Goal: Check status: Check status

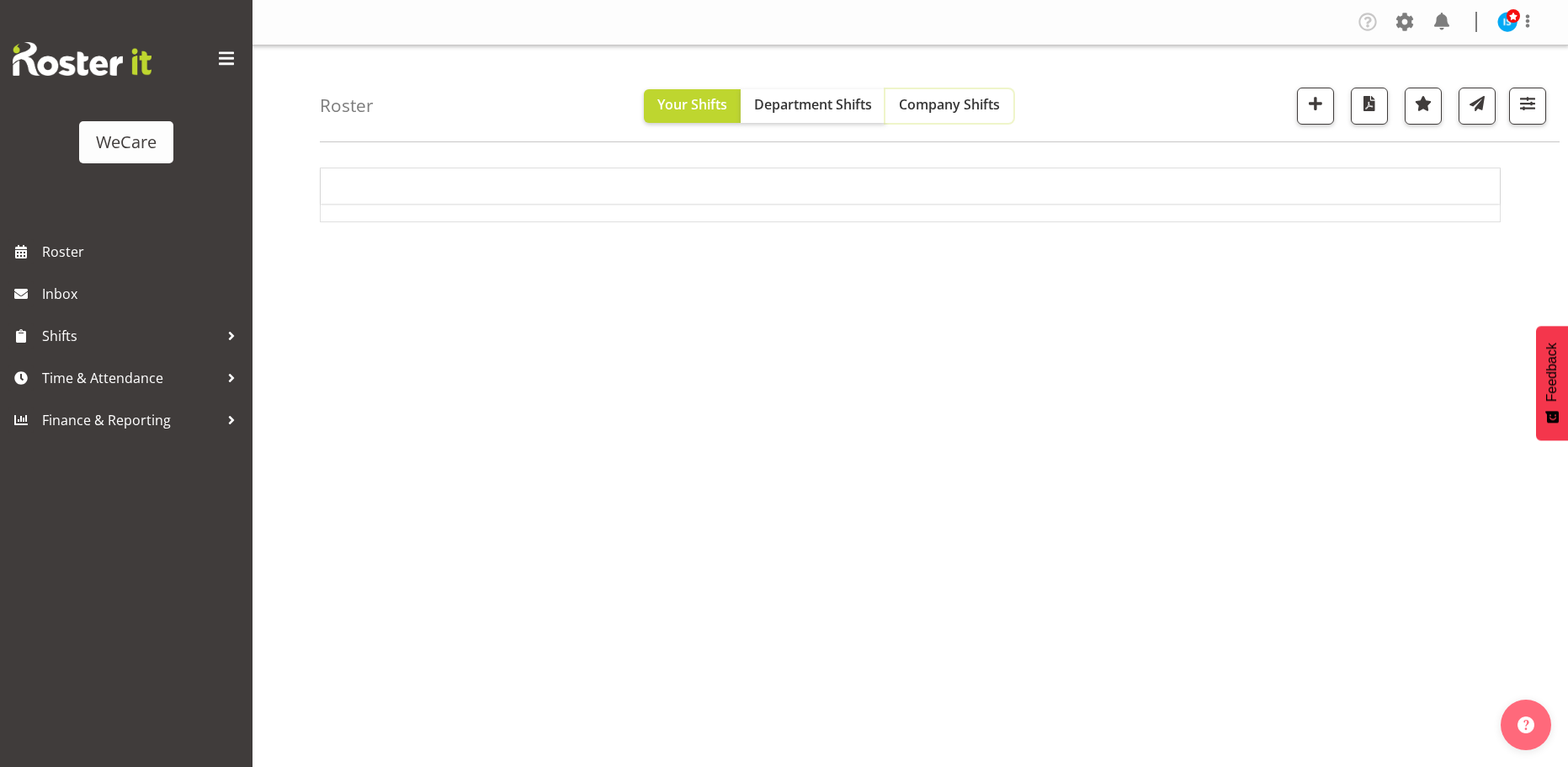
click at [979, 105] on span "Company Shifts" at bounding box center [949, 105] width 101 height 18
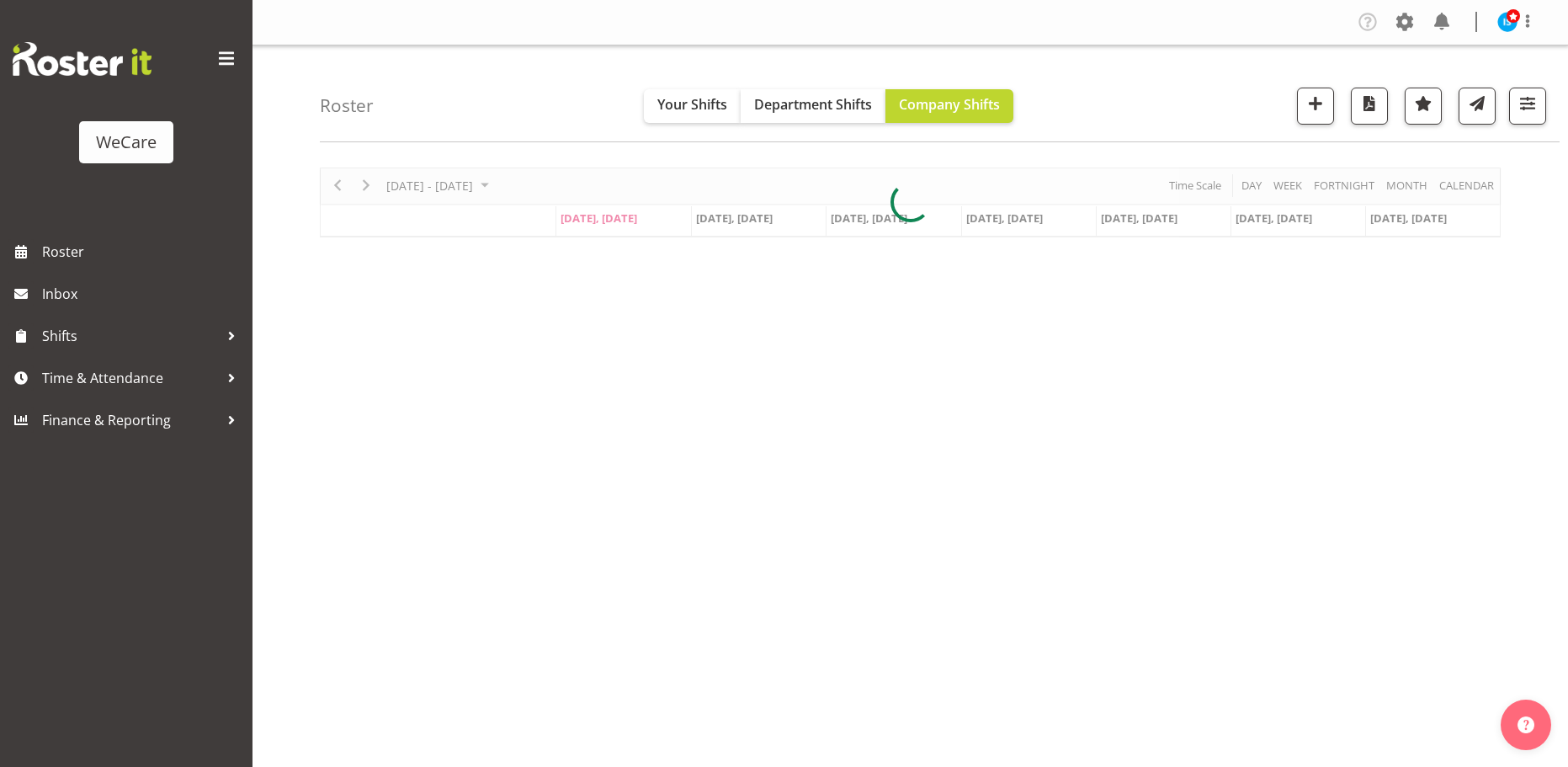
select select "location"
drag, startPoint x: 1551, startPoint y: 107, endPoint x: 1540, endPoint y: 107, distance: 11.0
click at [1549, 107] on div "Roster Your Shifts Department Shifts Company Shifts All Locations Clear Busines…" at bounding box center [939, 93] width 1239 height 96
click at [1540, 107] on button "button" at bounding box center [1528, 106] width 37 height 37
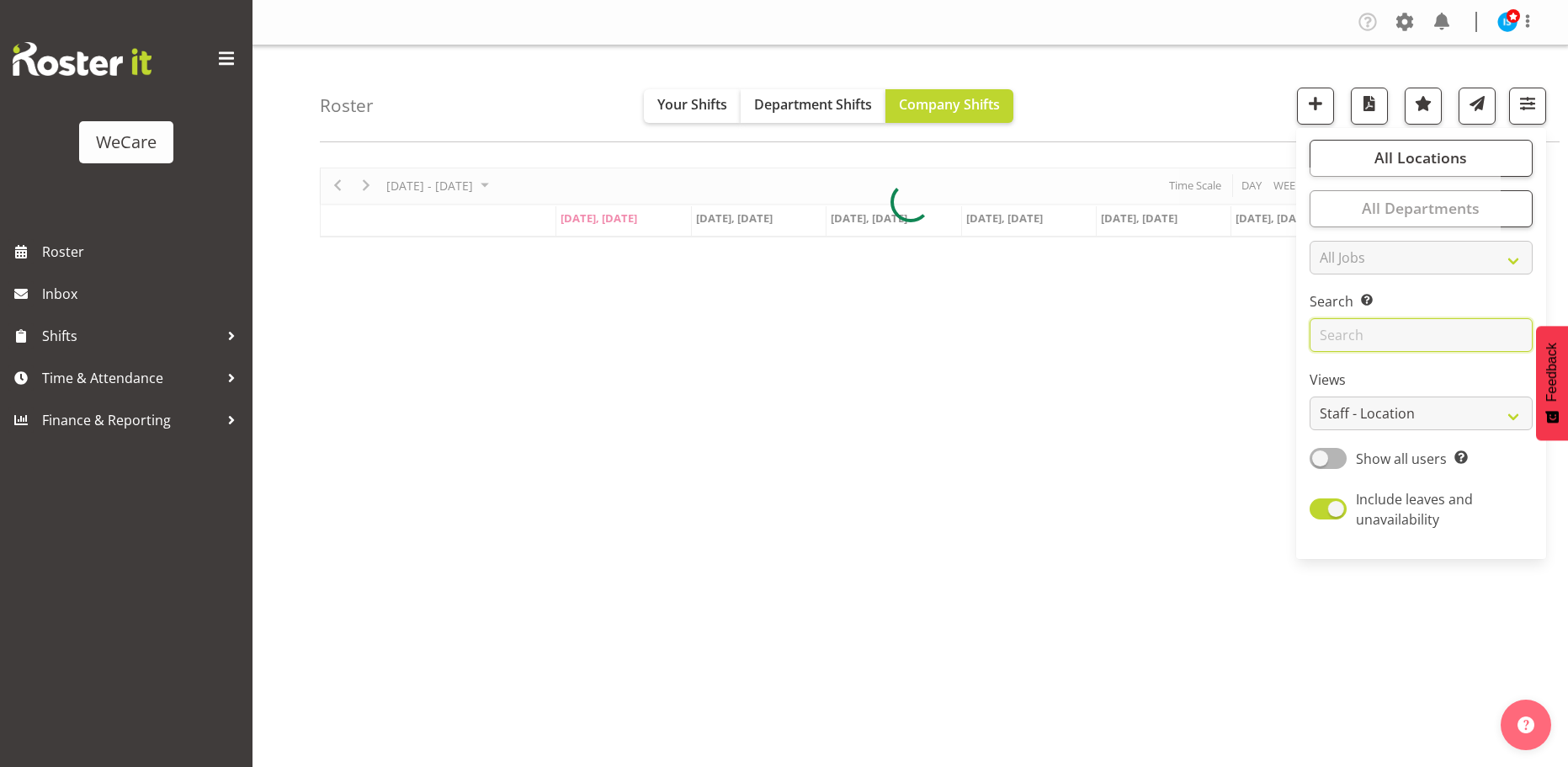
click at [1360, 332] on input "text" at bounding box center [1420, 334] width 223 height 34
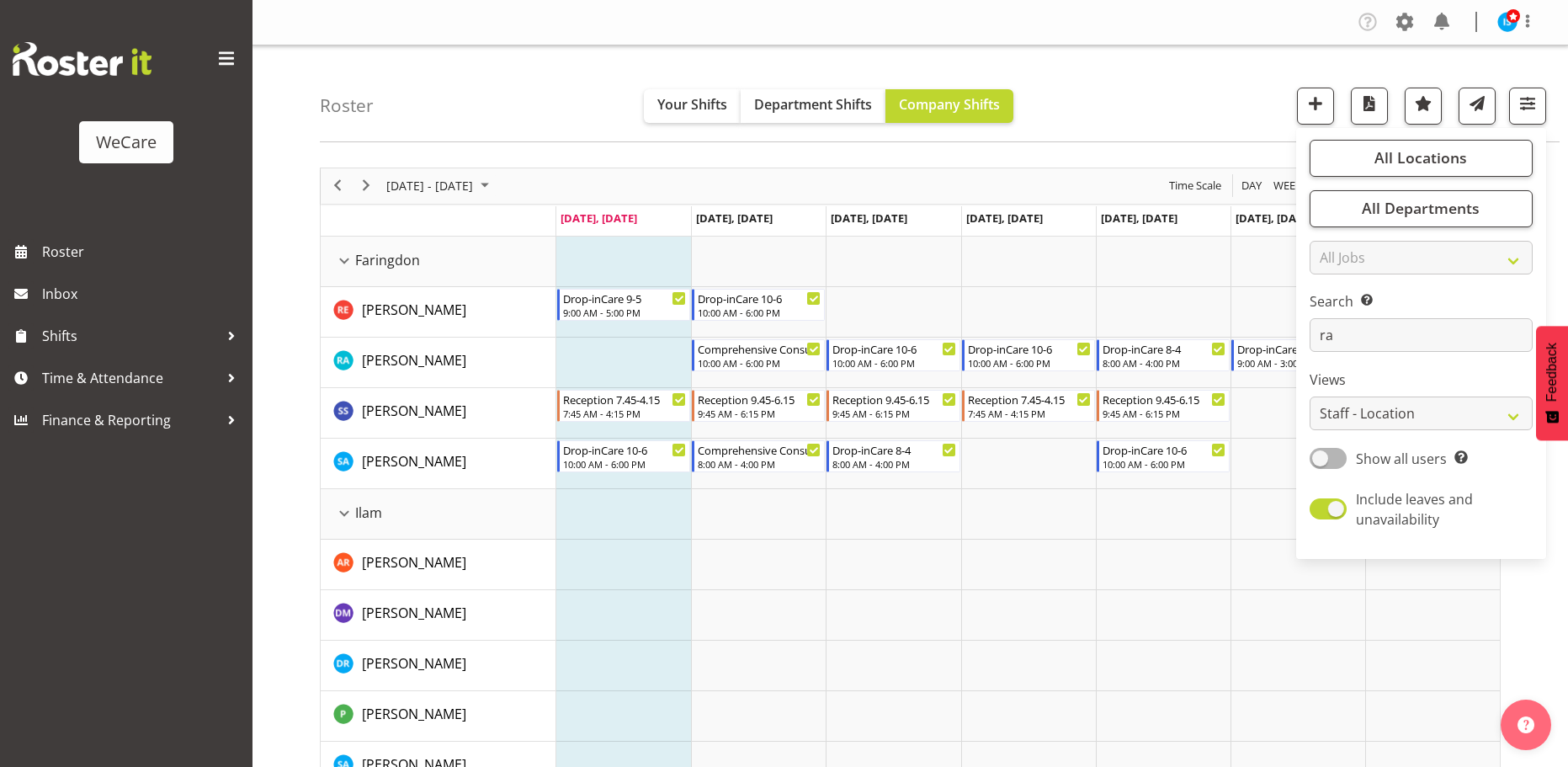
click at [535, 134] on div "Roster Your Shifts Department Shifts Company Shifts All Locations Clear Busines…" at bounding box center [939, 93] width 1239 height 96
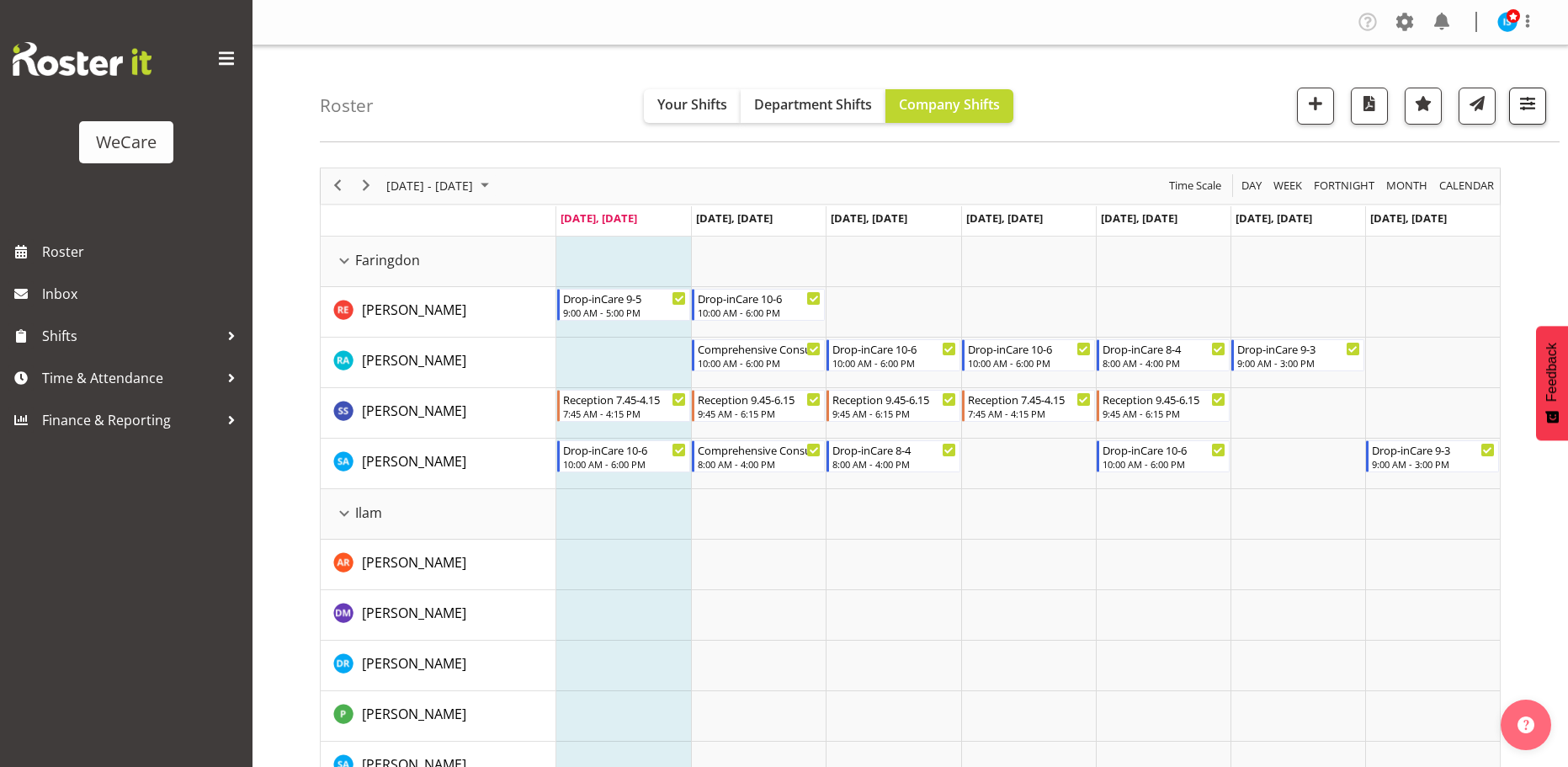
drag, startPoint x: 1536, startPoint y: 134, endPoint x: 1533, endPoint y: 114, distance: 20.2
click at [1536, 133] on div "Roster Your Shifts Department Shifts Company Shifts All Locations Clear Busines…" at bounding box center [939, 93] width 1239 height 96
click at [1533, 114] on span "button" at bounding box center [1528, 104] width 22 height 22
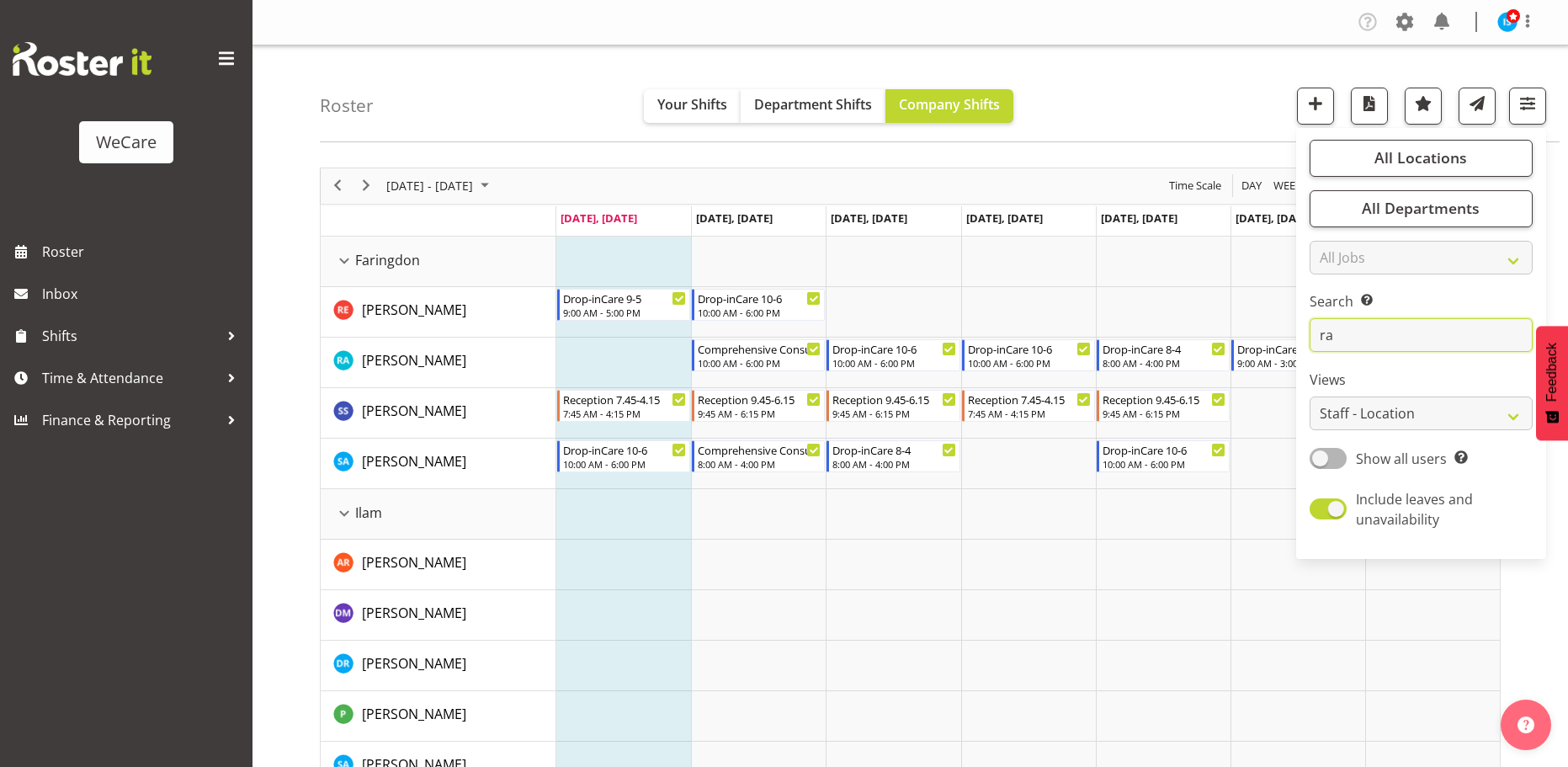
click at [1375, 322] on input "ra" at bounding box center [1420, 334] width 223 height 34
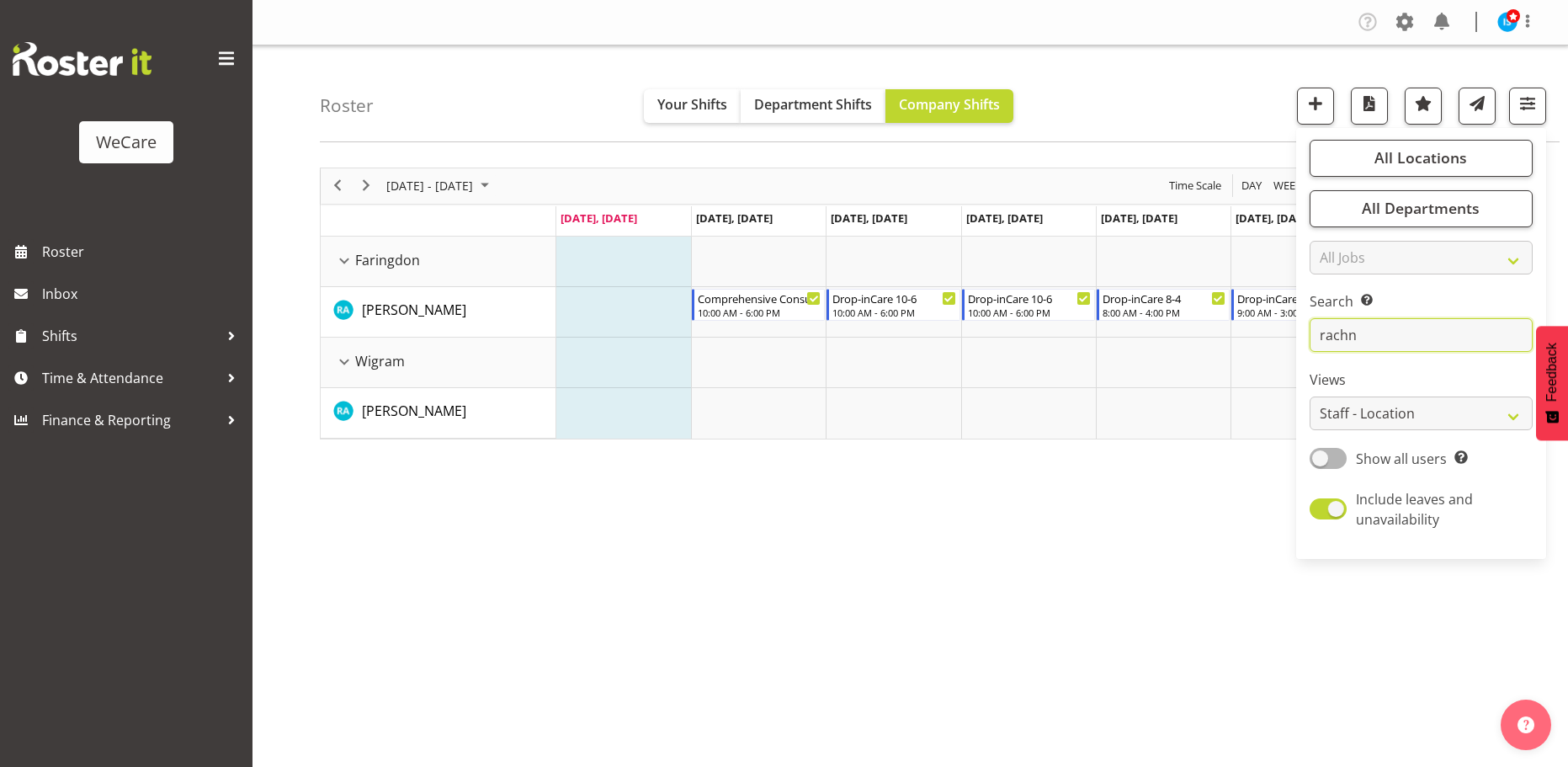
type input "rachn"
click at [835, 714] on div "[DATE] - [DATE] [DATE] Day Week Fortnight Month calendar Month Agenda Time Scal…" at bounding box center [943, 491] width 1248 height 673
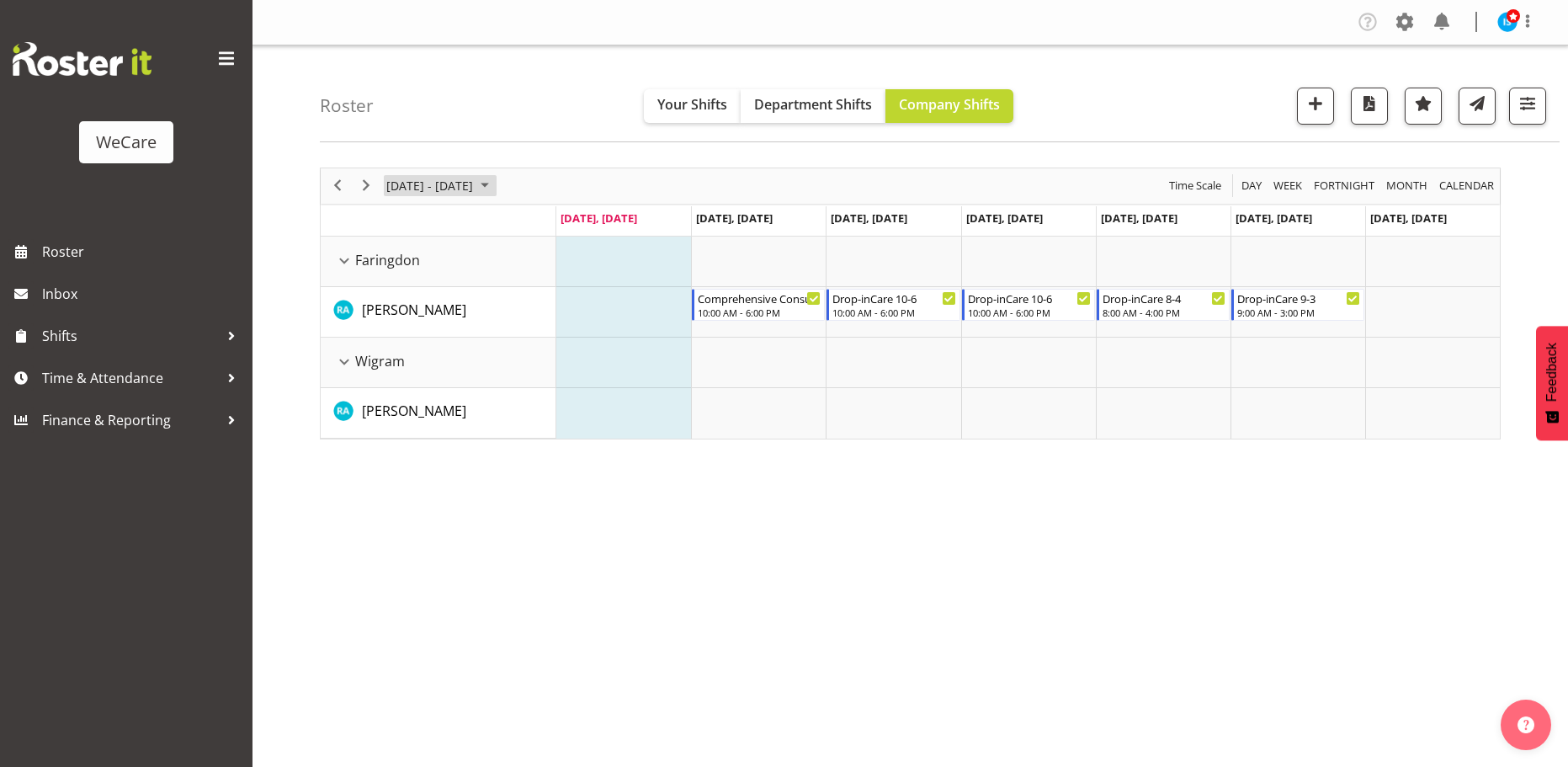
click at [410, 180] on span "[DATE] - [DATE]" at bounding box center [430, 186] width 90 height 21
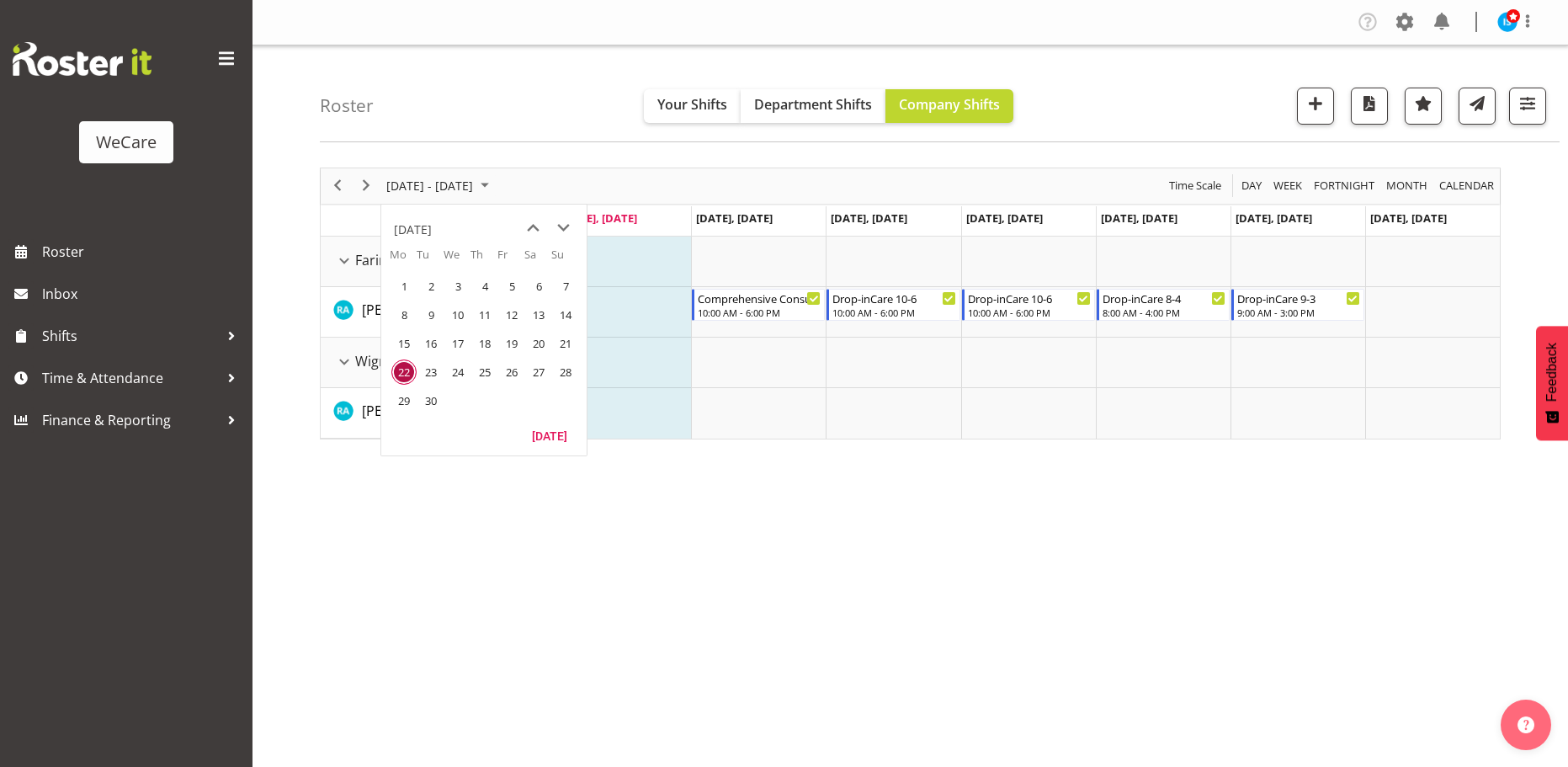
click at [560, 449] on div "[DATE]" at bounding box center [484, 439] width 206 height 32
click at [557, 434] on button "[DATE]" at bounding box center [549, 435] width 57 height 24
